Goal: Complete application form: Complete application form

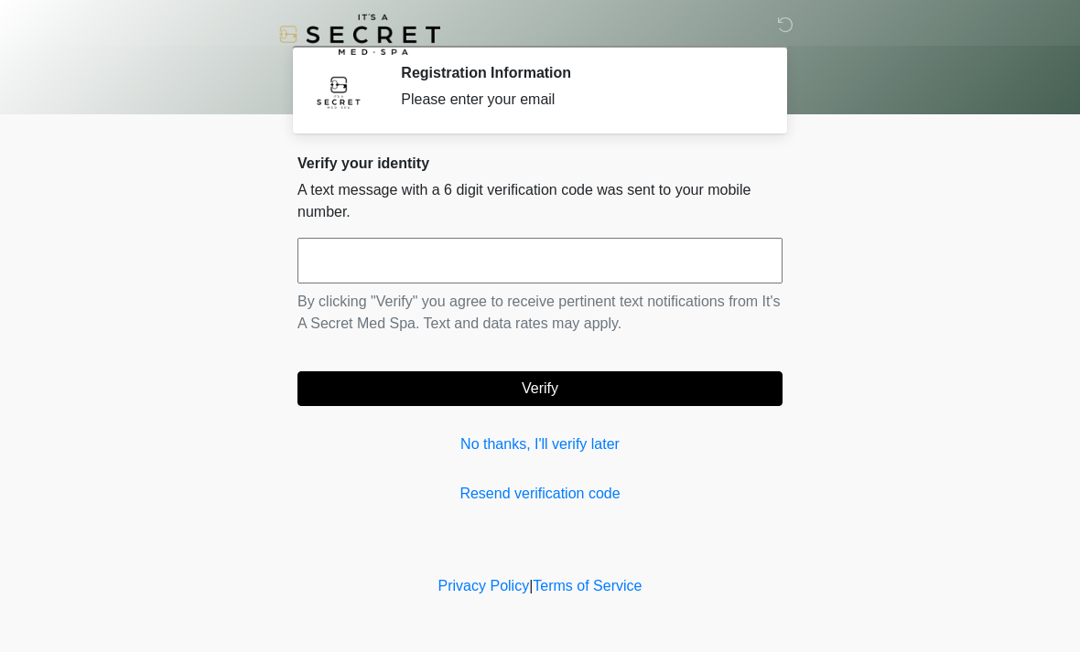
click at [543, 261] on input "text" at bounding box center [539, 261] width 485 height 46
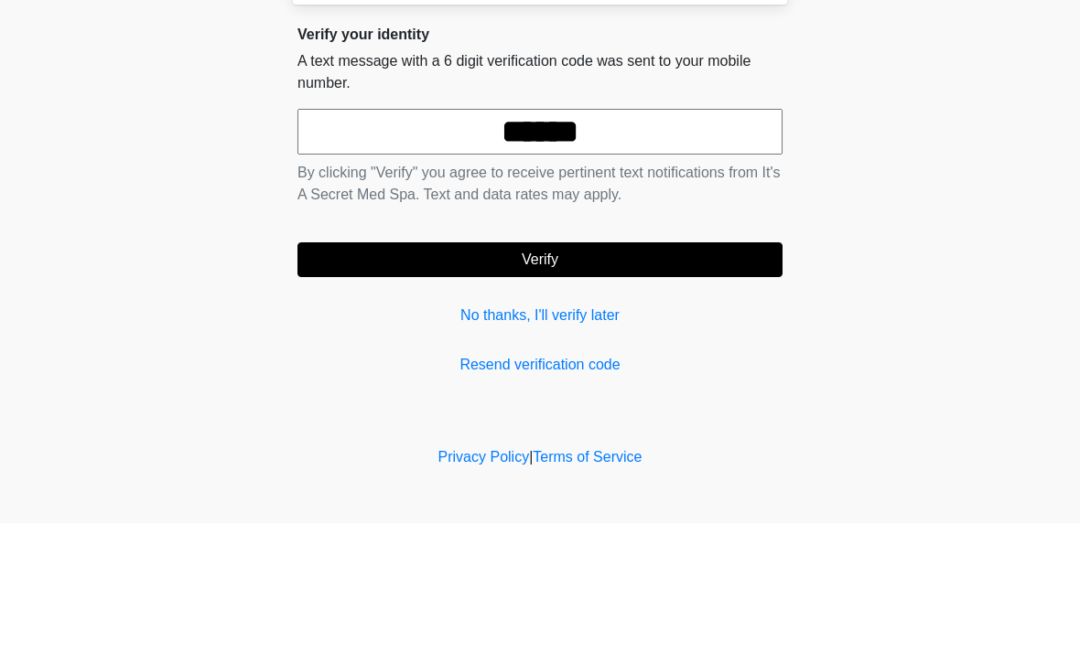
type input "******"
click at [540, 371] on button "Verify" at bounding box center [539, 388] width 485 height 35
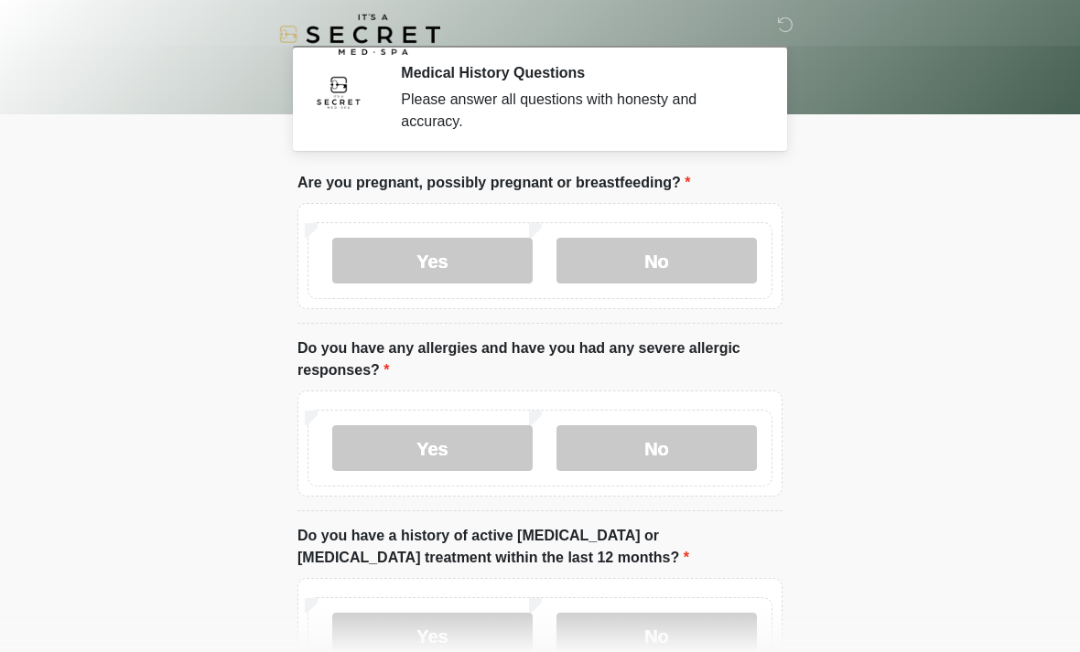
click at [699, 271] on label "No" at bounding box center [656, 261] width 200 height 46
click at [652, 437] on label "No" at bounding box center [656, 448] width 200 height 46
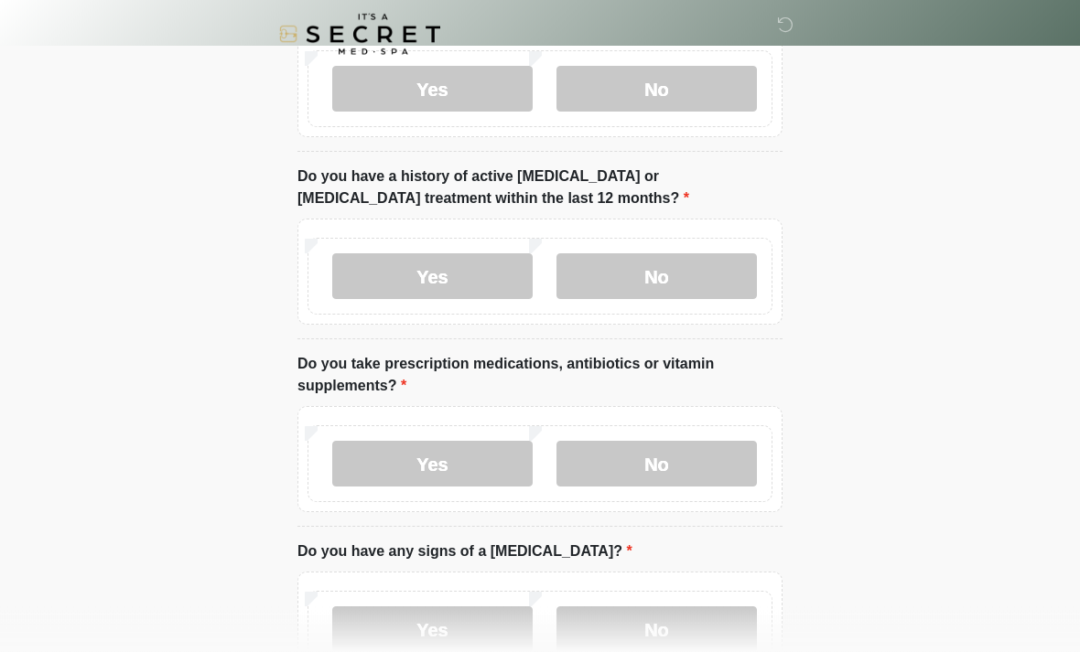
scroll to position [360, 0]
click at [668, 284] on label "No" at bounding box center [656, 276] width 200 height 46
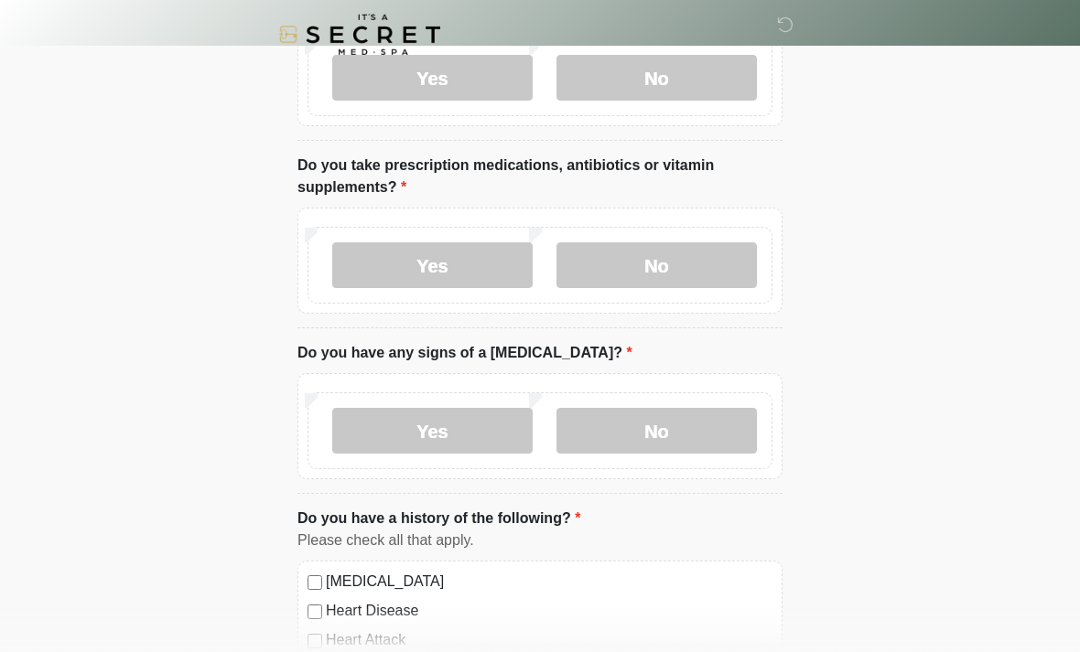
scroll to position [560, 0]
click at [446, 262] on label "Yes" at bounding box center [432, 264] width 200 height 46
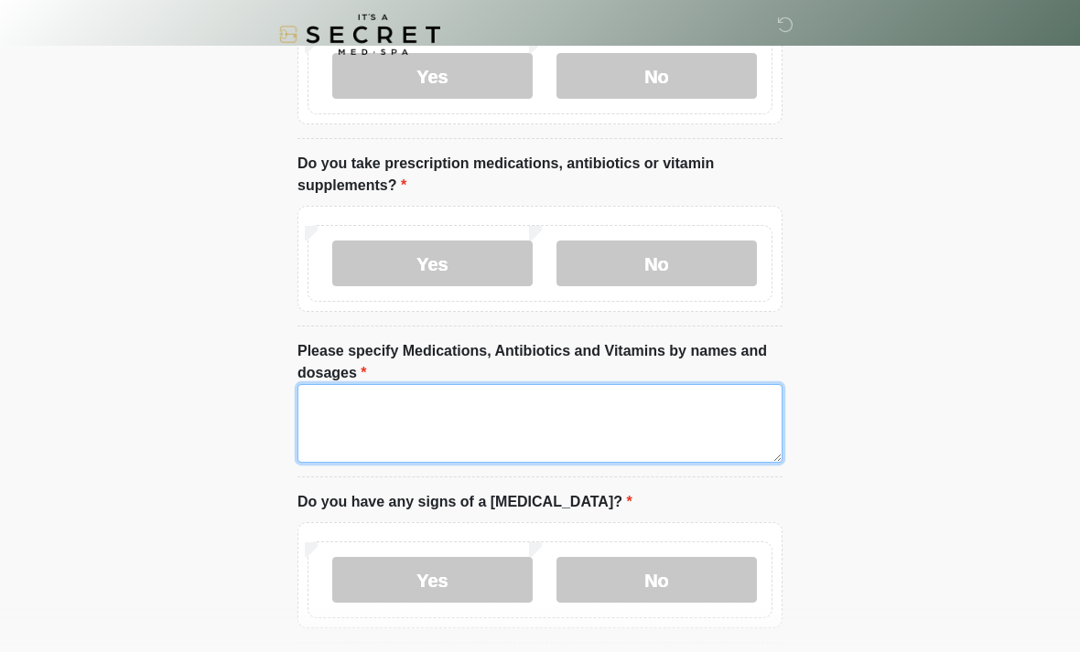
click at [451, 414] on textarea "Please specify Medications, Antibiotics and Vitamins by names and dosages" at bounding box center [539, 423] width 485 height 79
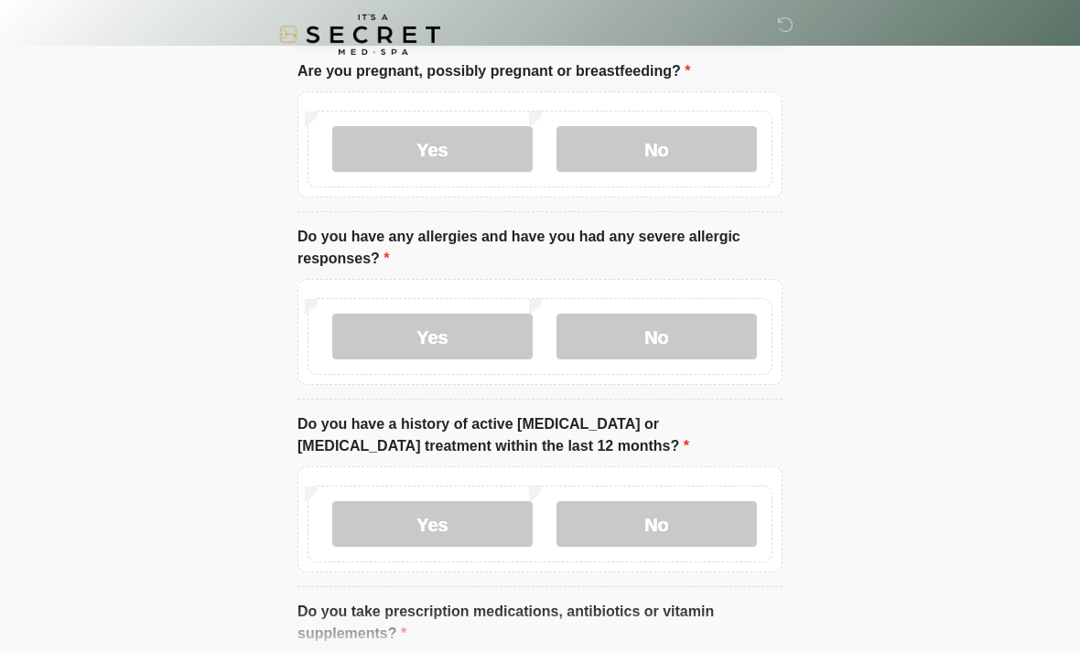
scroll to position [111, 0]
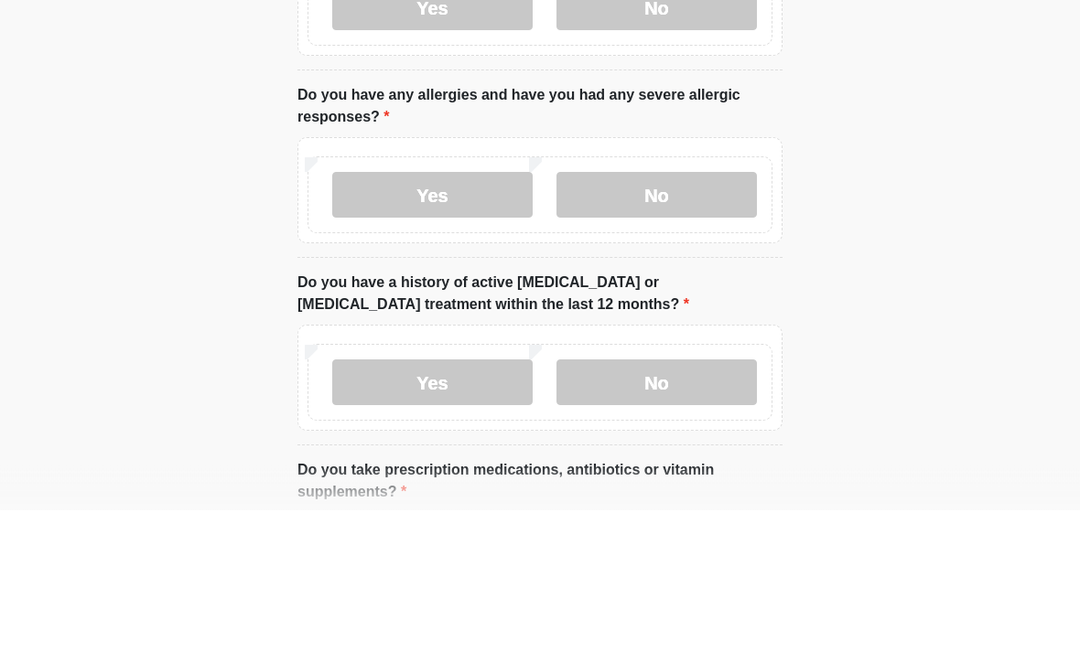
type textarea "**********"
click at [436, 315] on label "Yes" at bounding box center [432, 338] width 200 height 46
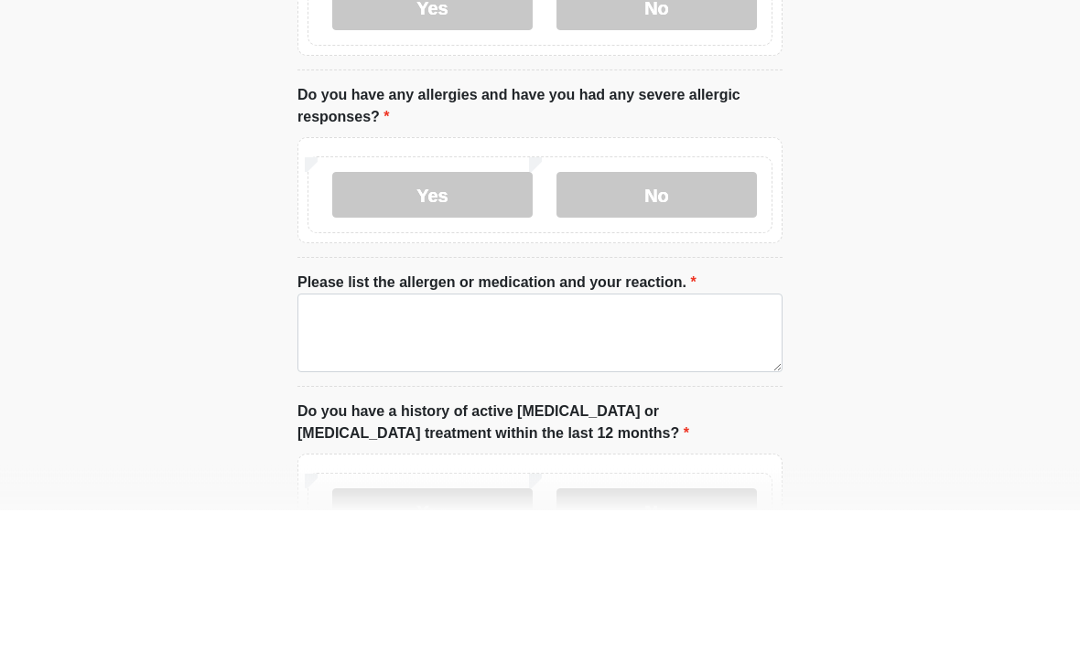
scroll to position [253, 0]
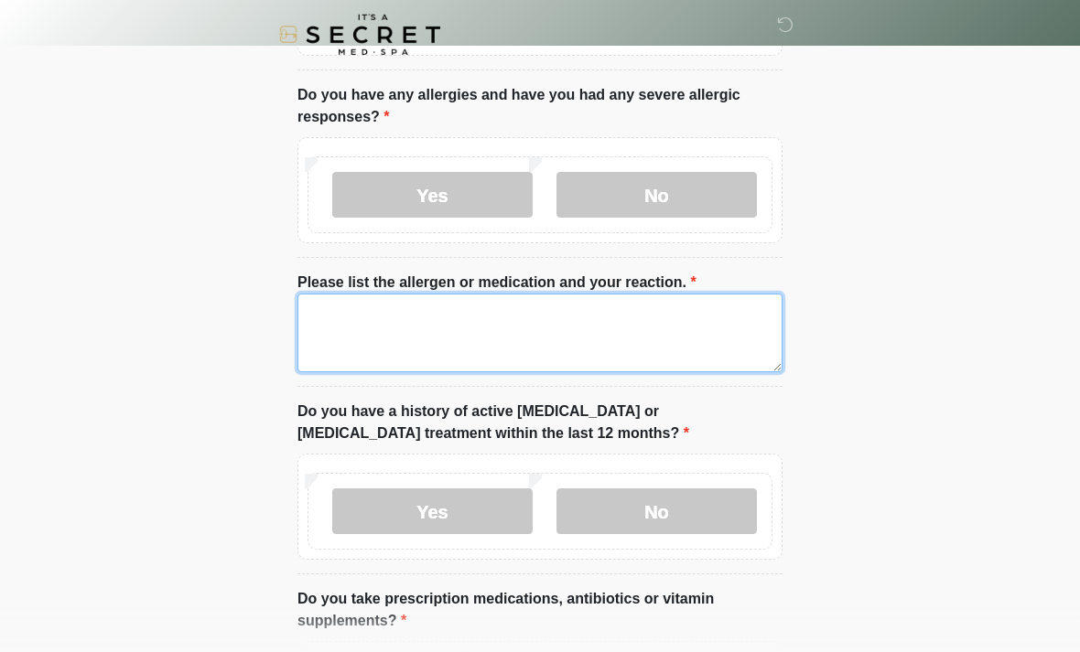
click at [450, 333] on textarea "Please list the allergen or medication and your reaction." at bounding box center [539, 333] width 485 height 79
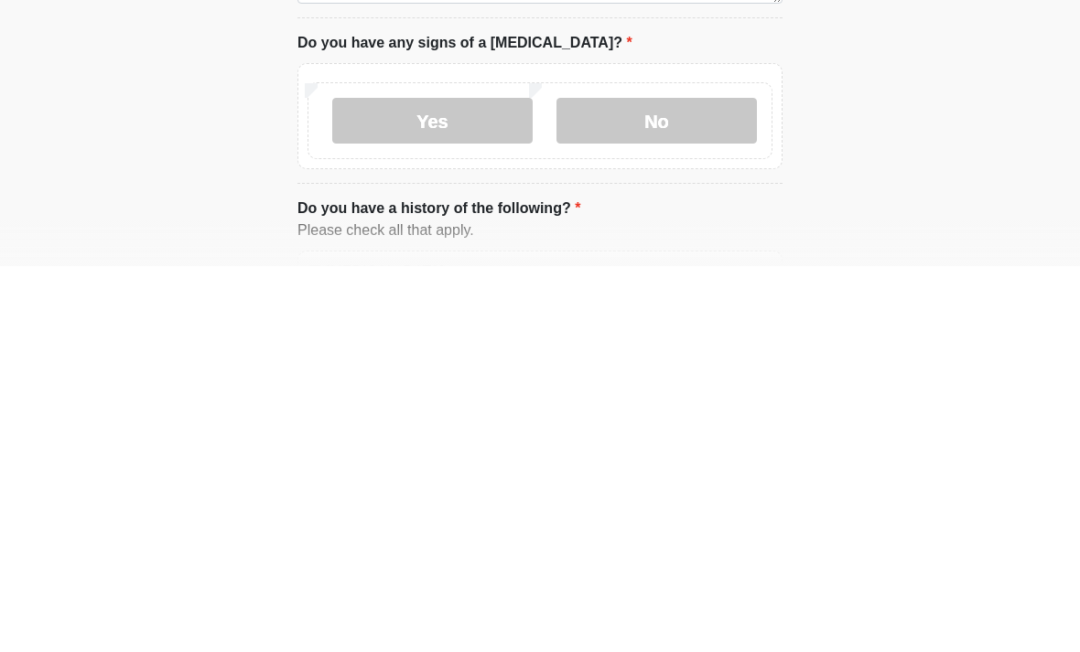
type textarea "**********"
click at [664, 484] on label "No" at bounding box center [656, 507] width 200 height 46
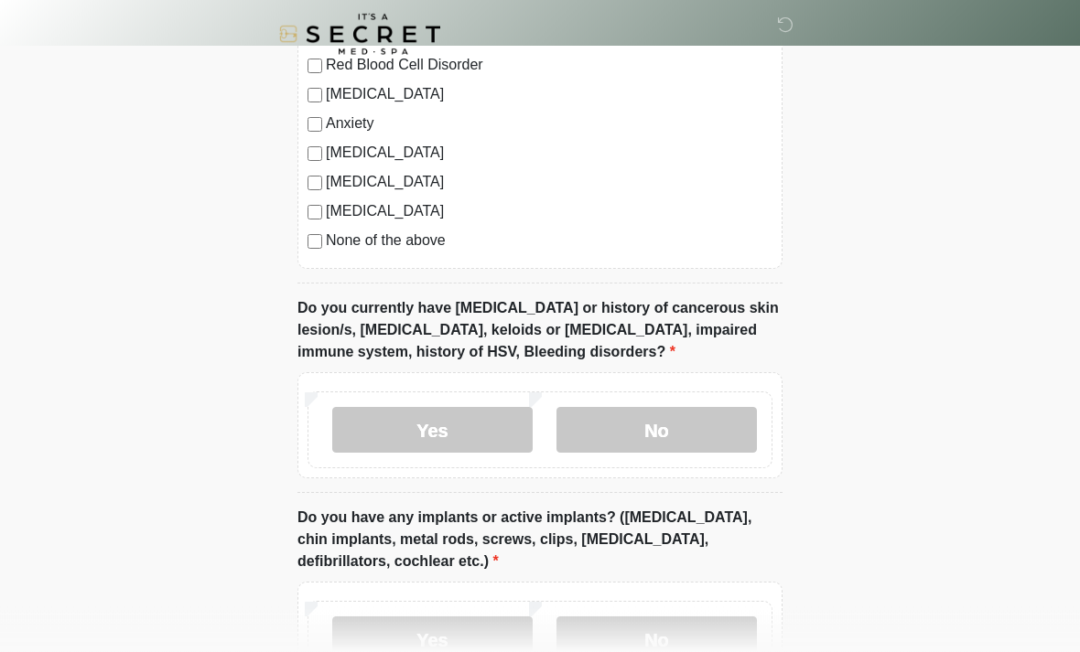
scroll to position [1502, 0]
click at [658, 419] on label "No" at bounding box center [656, 429] width 200 height 46
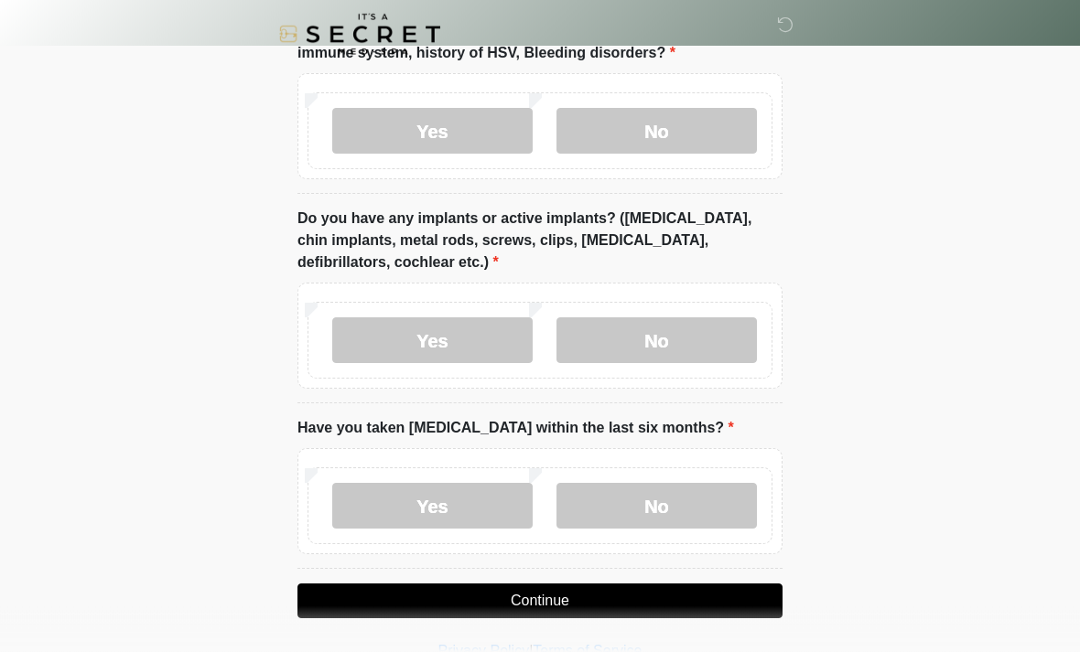
scroll to position [1801, 0]
click at [661, 332] on label "No" at bounding box center [656, 340] width 200 height 46
click at [671, 493] on label "No" at bounding box center [656, 506] width 200 height 46
click at [522, 588] on button "Continue" at bounding box center [539, 601] width 485 height 35
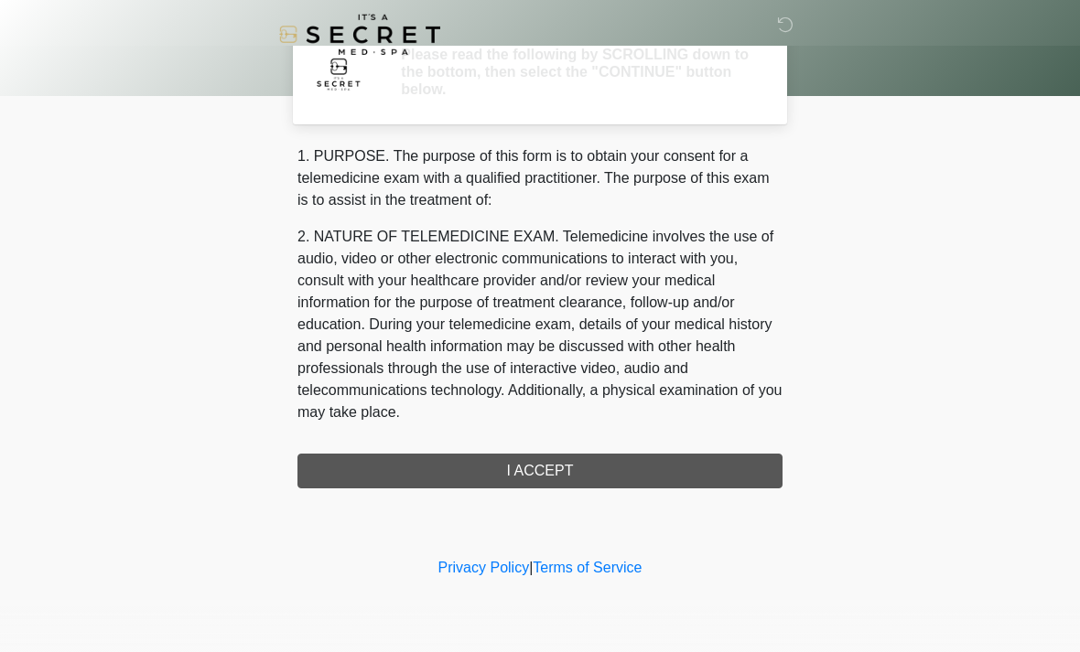
scroll to position [0, 0]
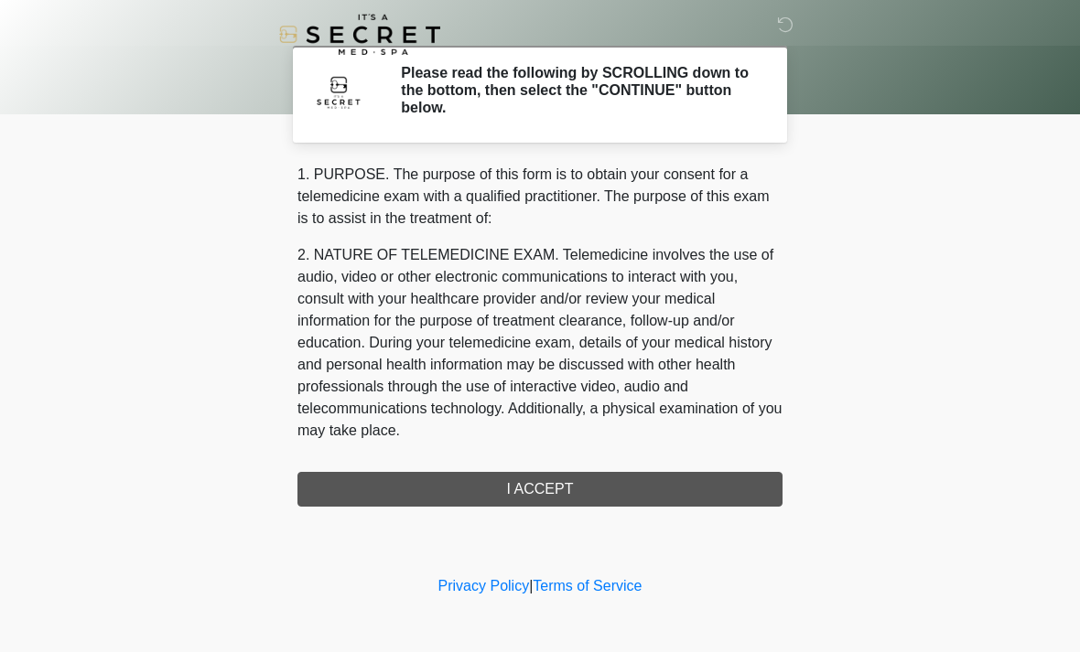
click at [567, 488] on div "1. PURPOSE. The purpose of this form is to obtain your consent for a telemedici…" at bounding box center [539, 335] width 485 height 343
click at [537, 491] on div "1. PURPOSE. The purpose of this form is to obtain your consent for a telemedici…" at bounding box center [539, 335] width 485 height 343
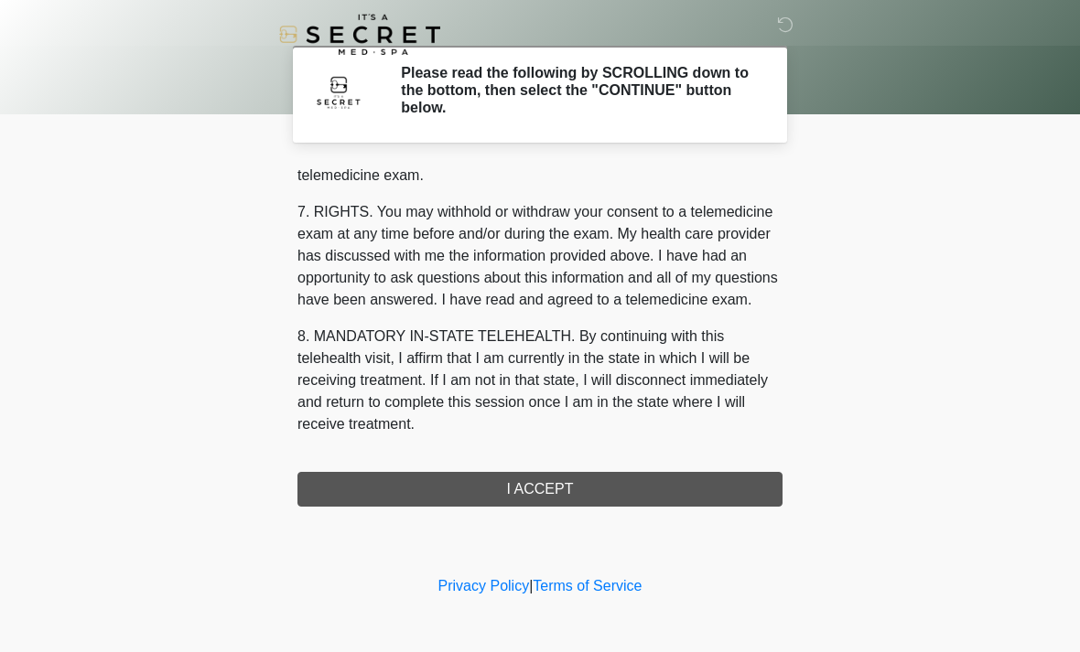
scroll to position [775, 0]
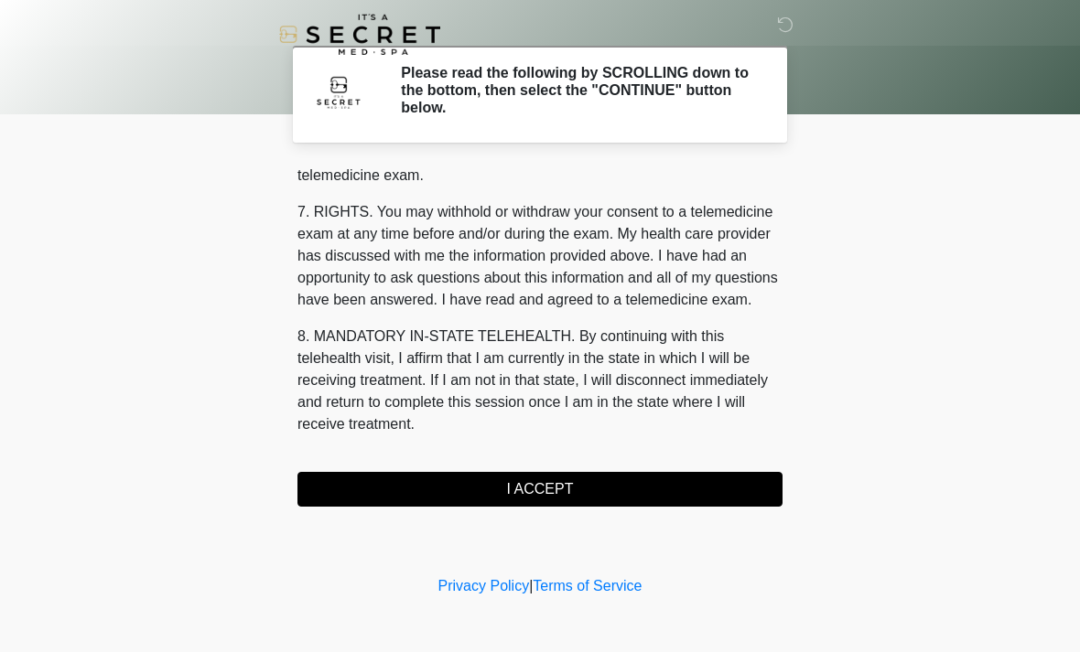
click at [533, 489] on button "I ACCEPT" at bounding box center [539, 489] width 485 height 35
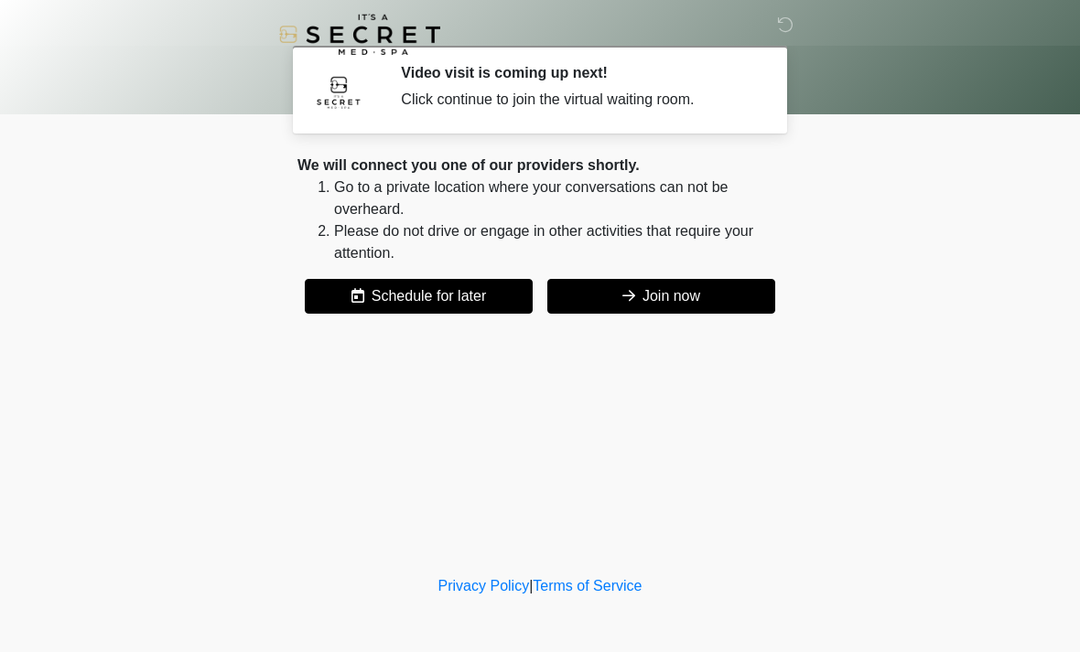
click at [662, 287] on button "Join now" at bounding box center [661, 296] width 228 height 35
